Goal: Task Accomplishment & Management: Manage account settings

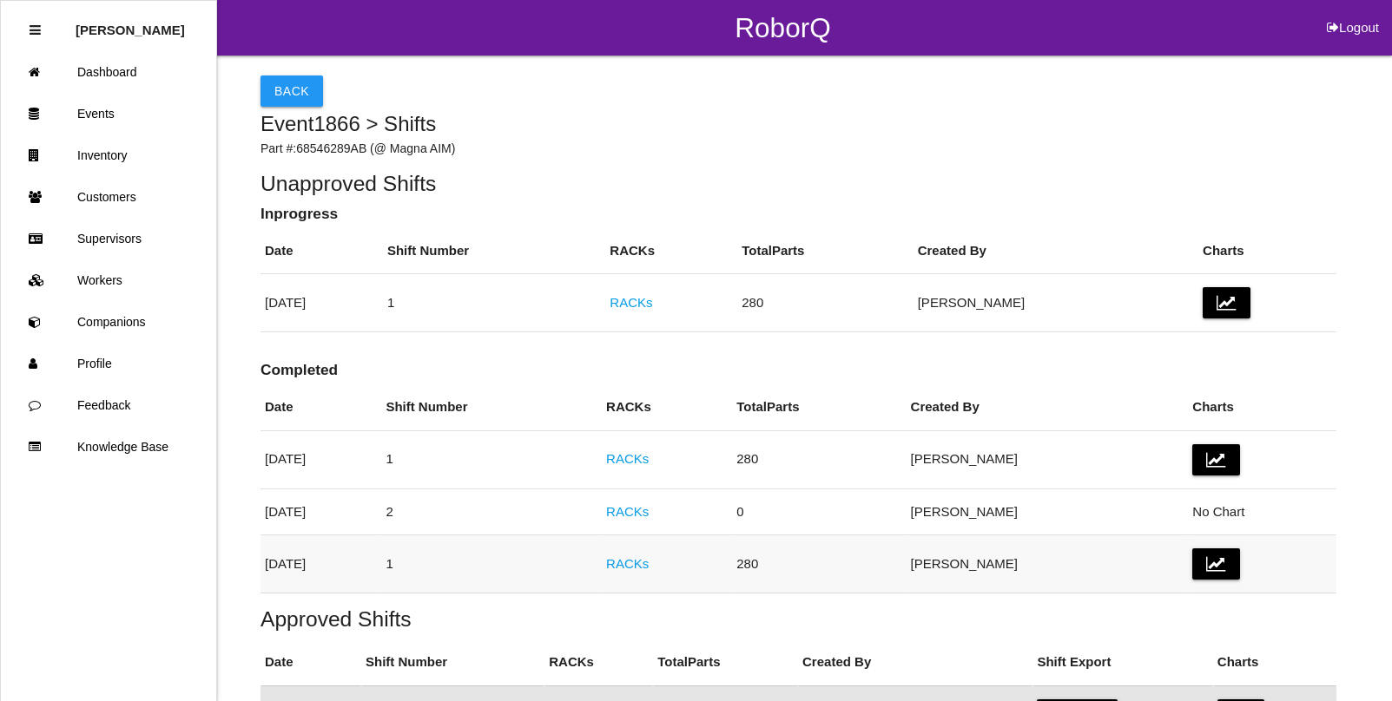
scroll to position [365, 0]
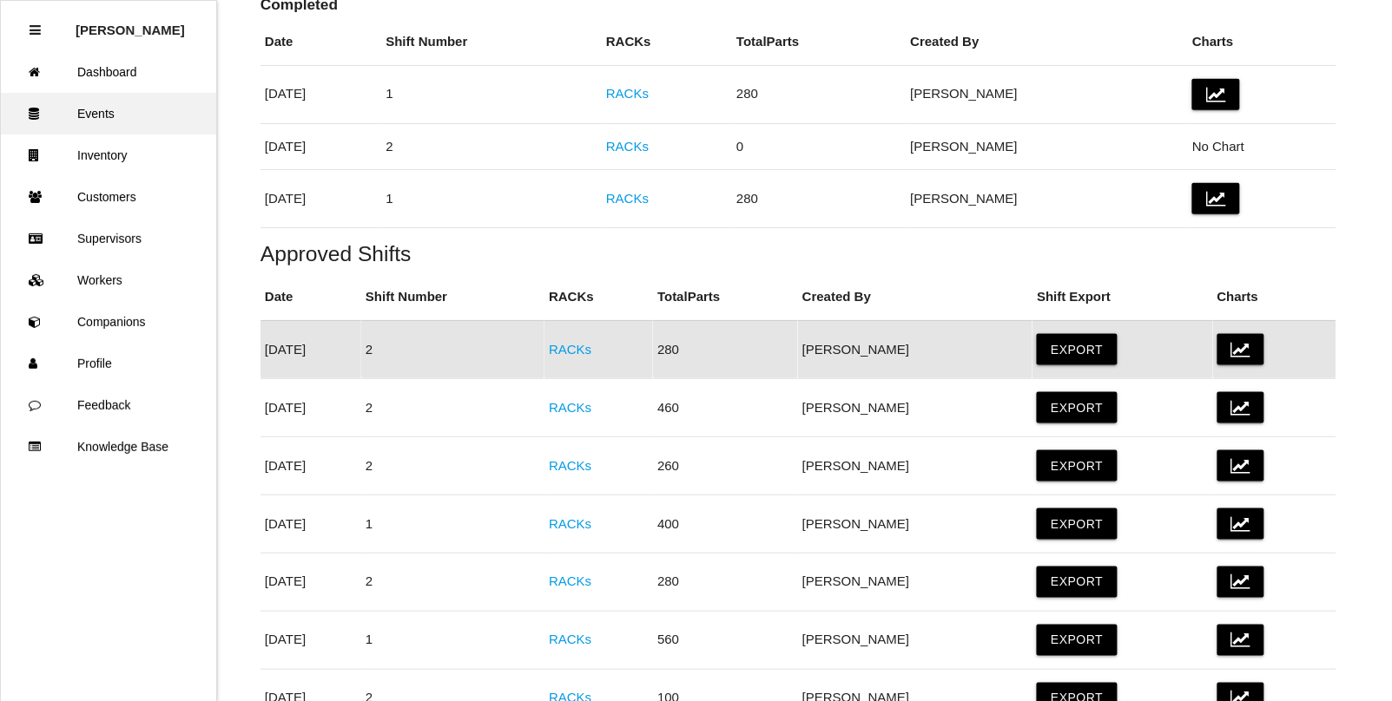
click at [123, 120] on link "Events" at bounding box center [108, 114] width 215 height 42
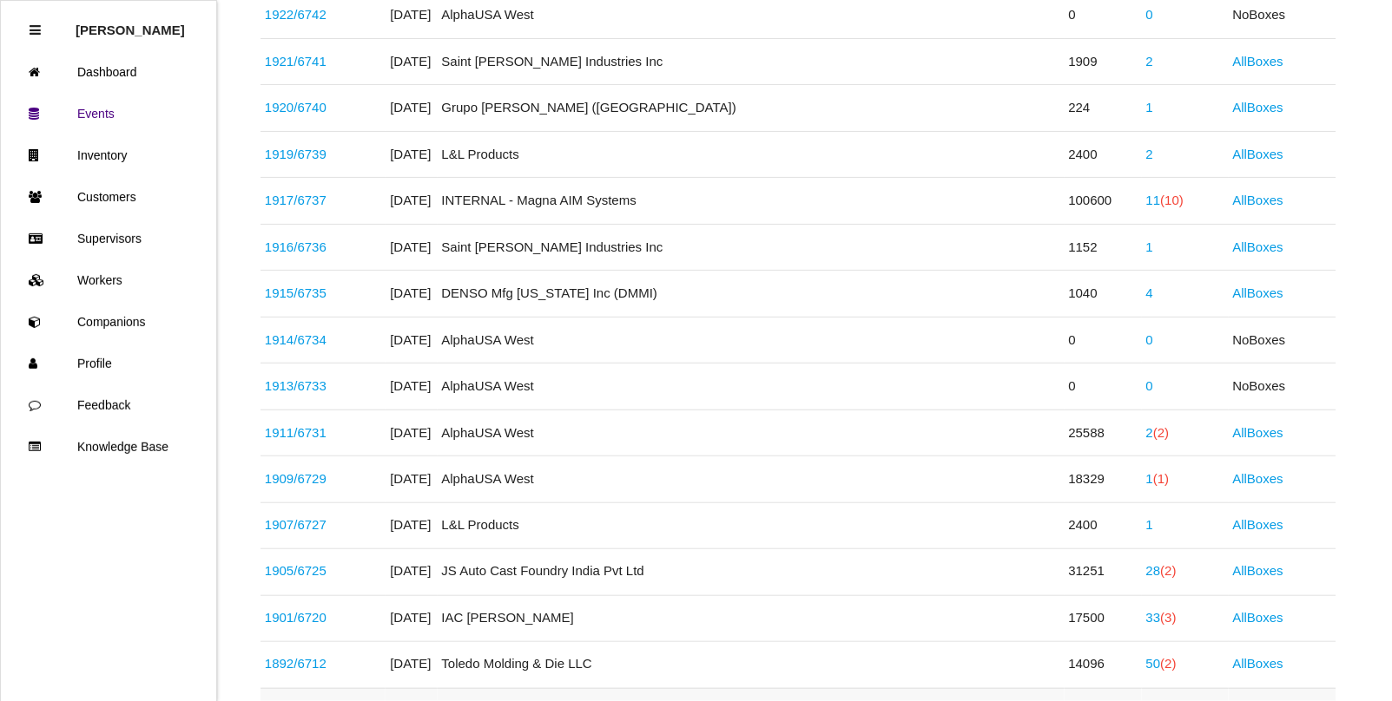
scroll to position [293, 0]
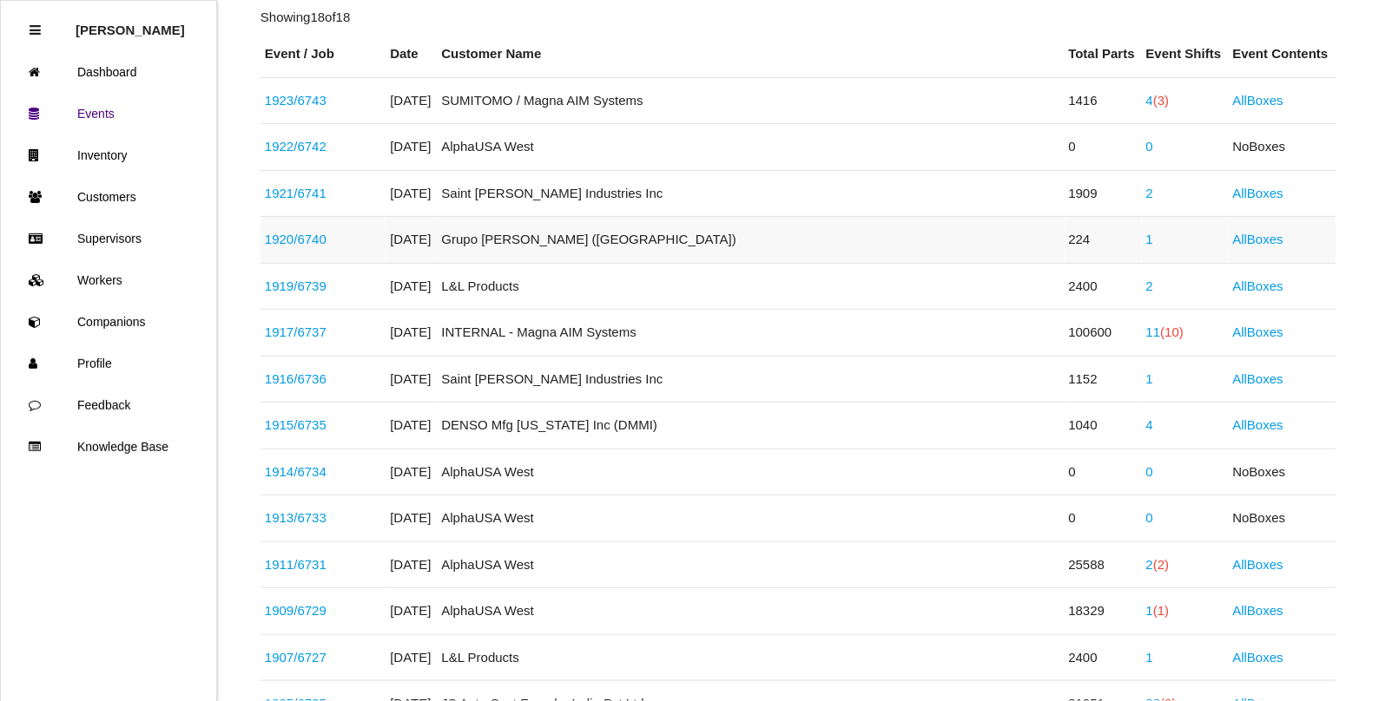
click at [306, 244] on link "1920 / 6740" at bounding box center [296, 239] width 62 height 15
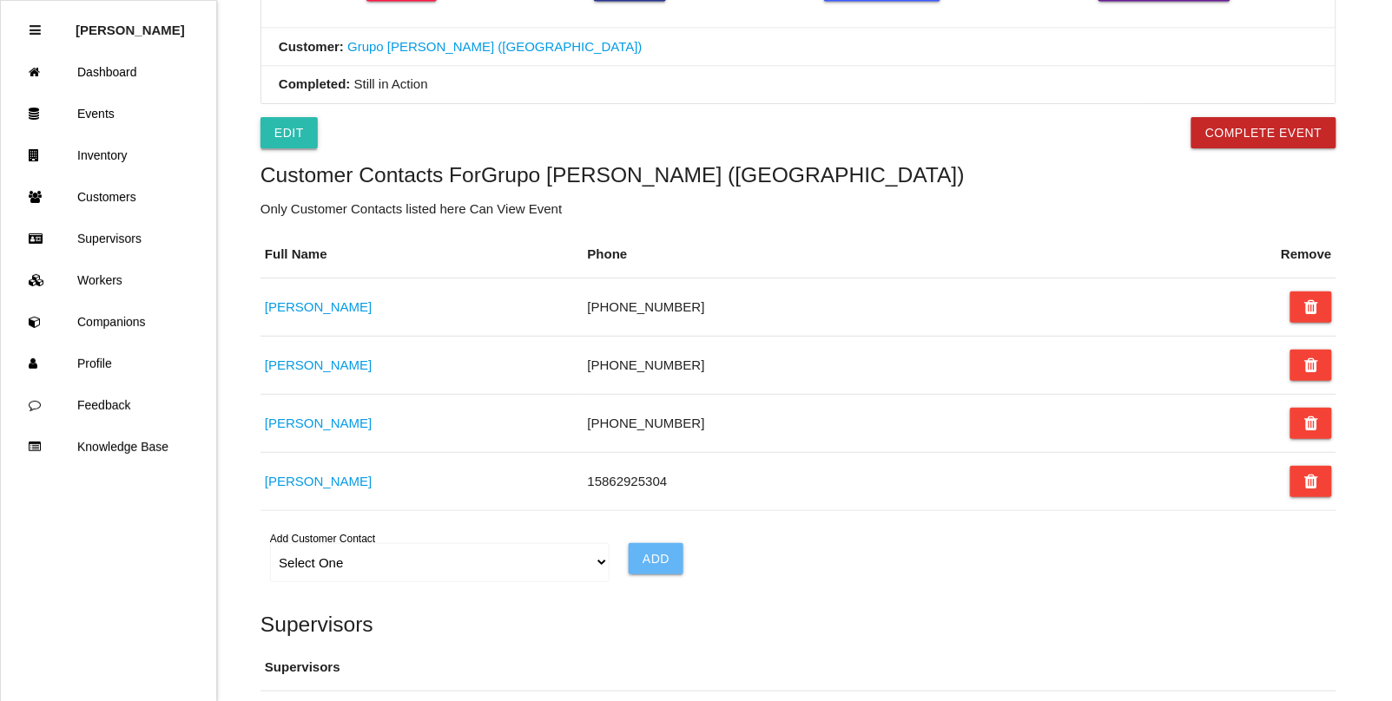
scroll to position [826, 0]
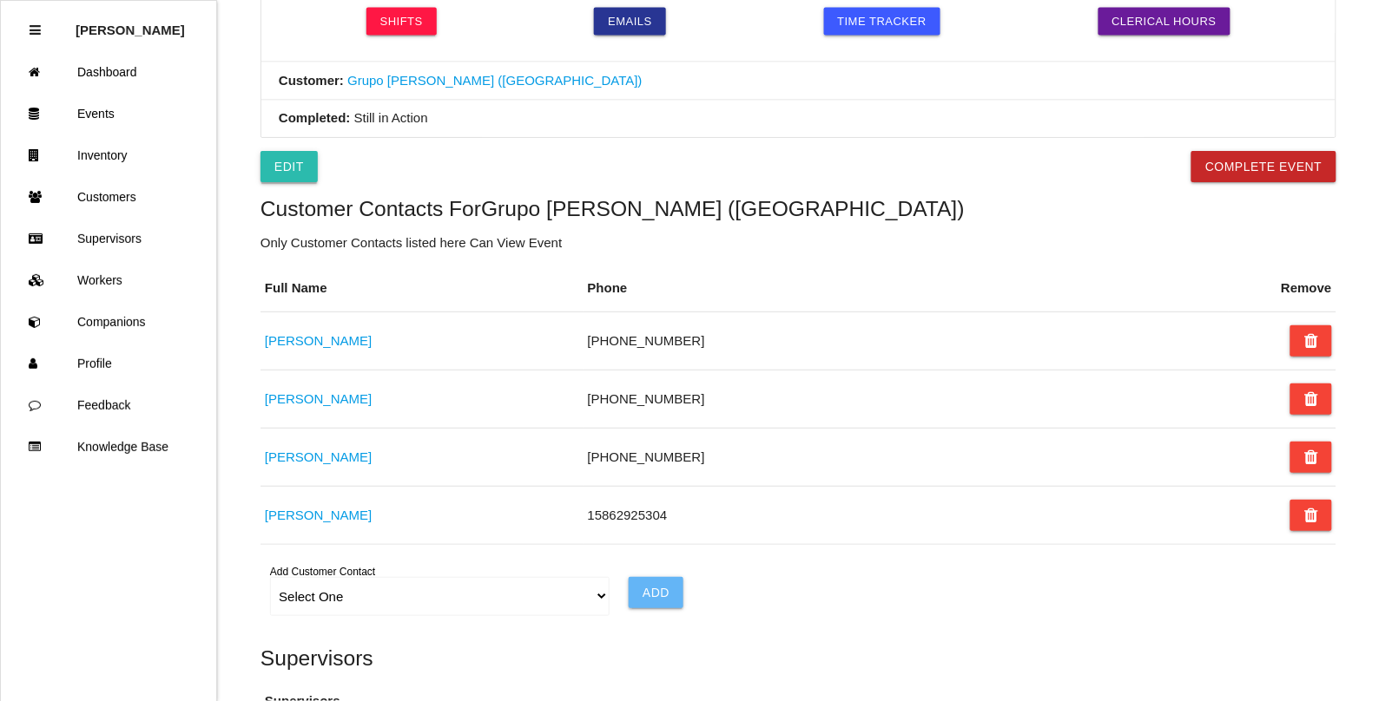
click at [296, 165] on link "Edit" at bounding box center [288, 166] width 57 height 31
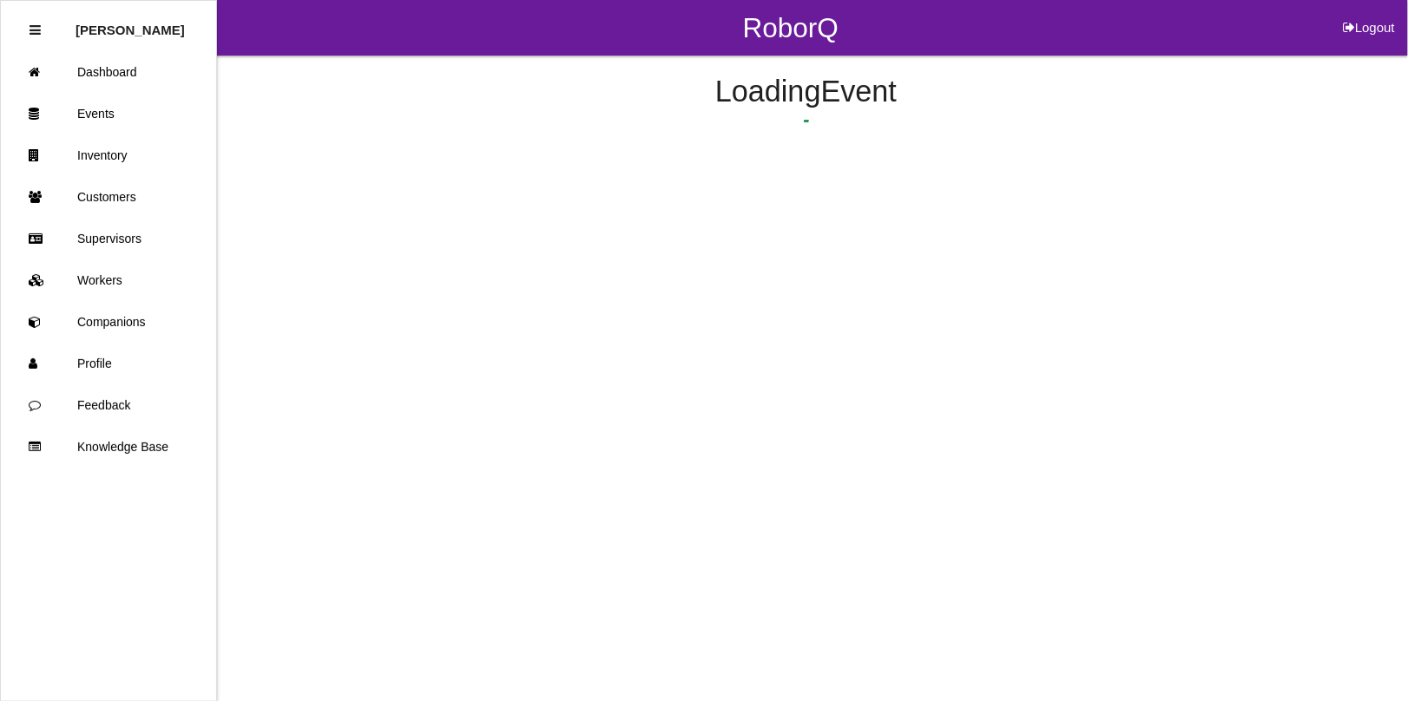
select select "remove"
select select "false"
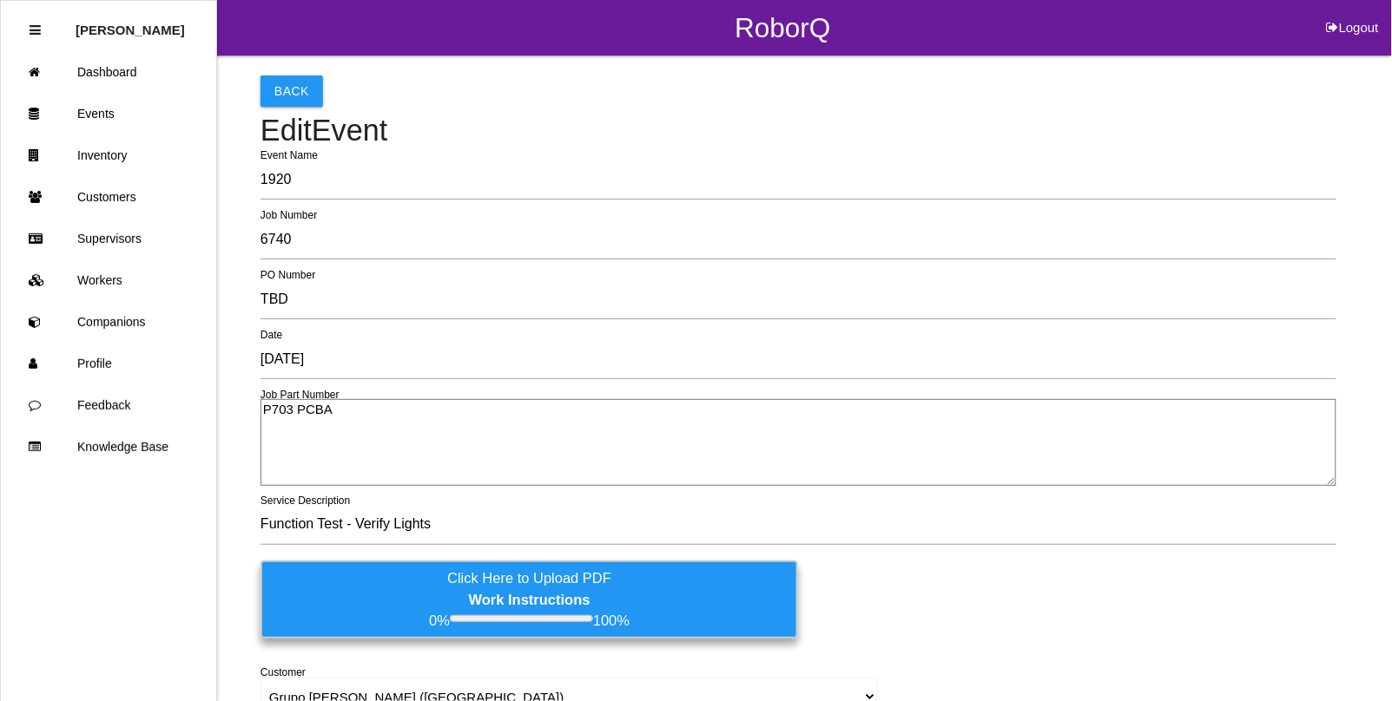
click at [365, 588] on label "Click Here to Upload PDF Work Instructions 0% 100%" at bounding box center [528, 600] width 537 height 78
click at [0, 0] on input "Click Here to Upload PDF Work Instructions 0% 100%" at bounding box center [0, 0] width 0 height 0
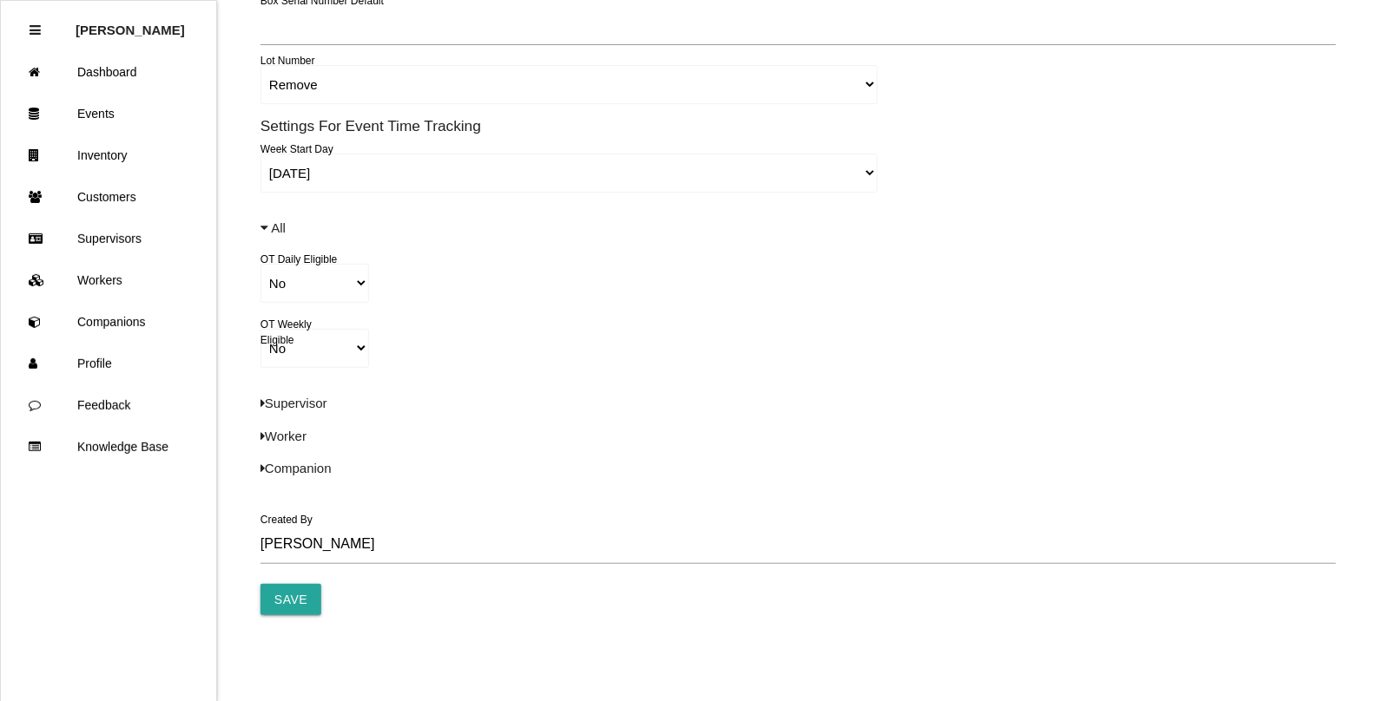
scroll to position [1064, 0]
click at [297, 593] on input "Save" at bounding box center [290, 598] width 61 height 31
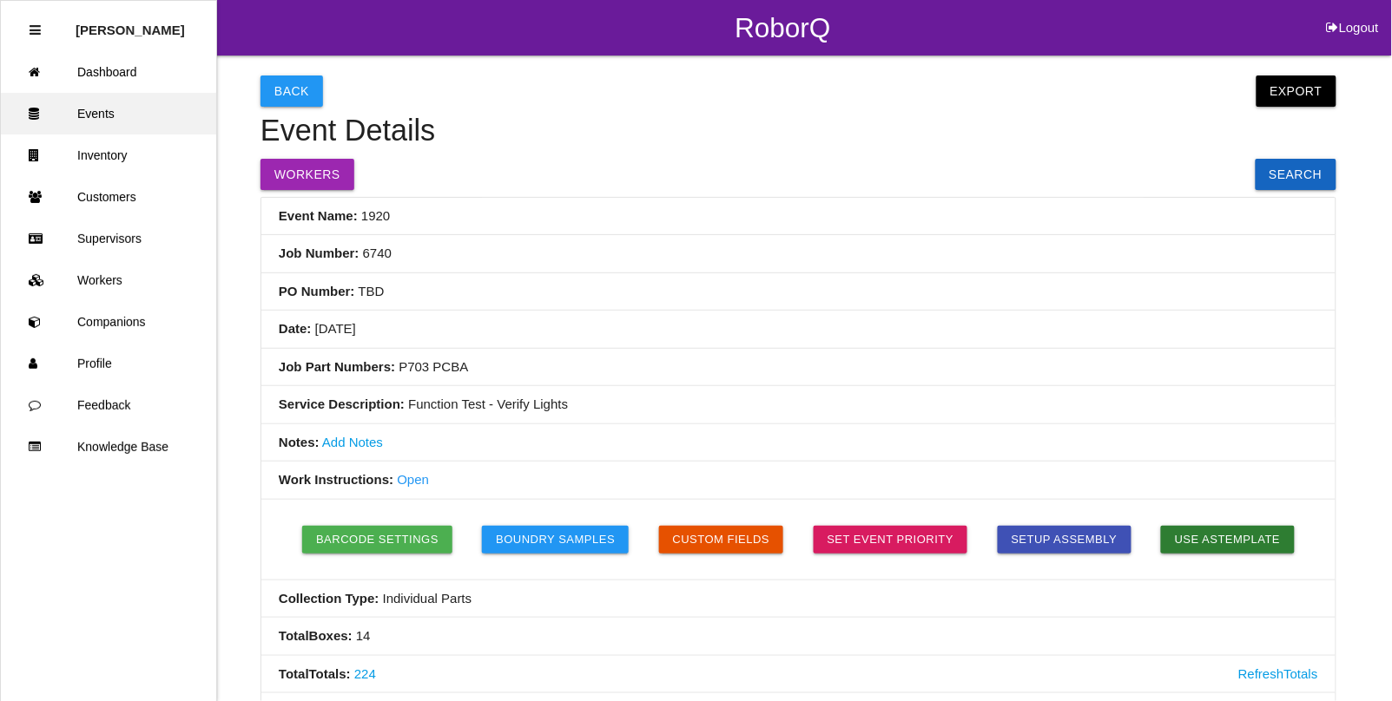
click at [89, 115] on link "Events" at bounding box center [108, 114] width 215 height 42
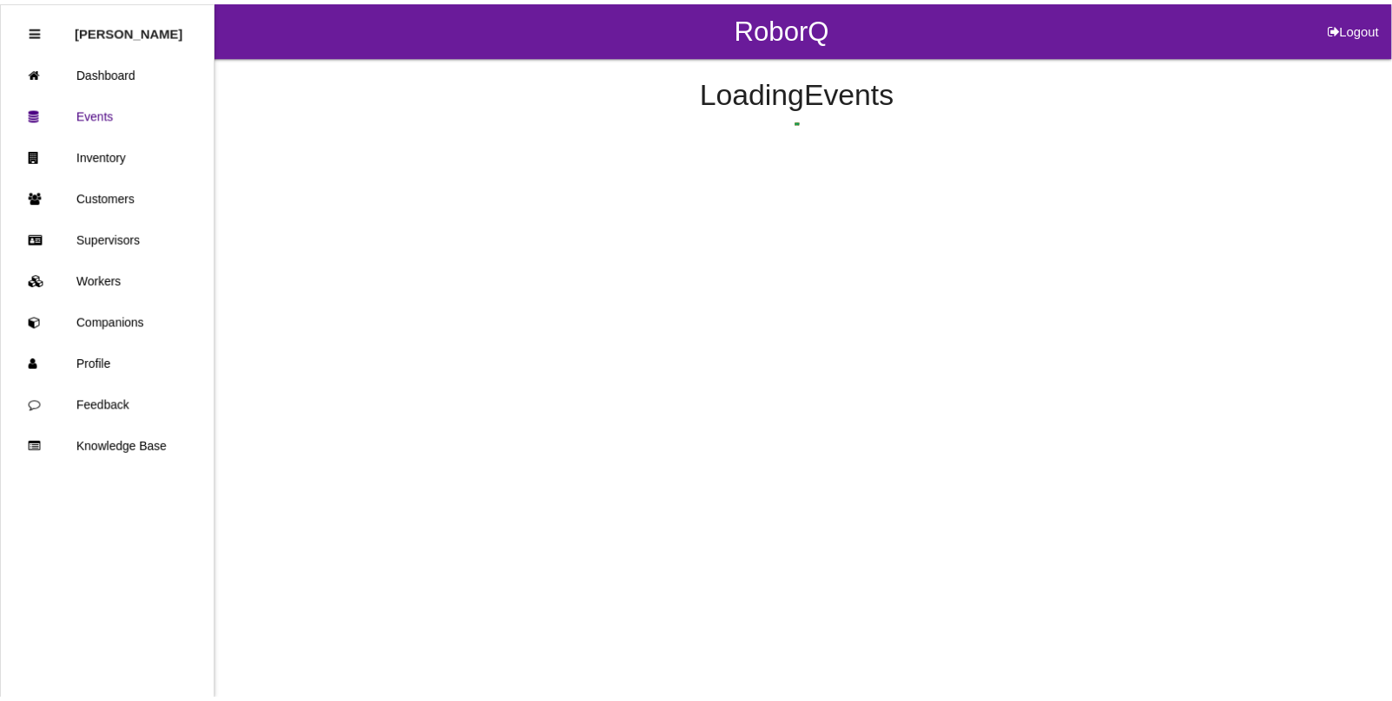
scroll to position [183, 0]
